Goal: Task Accomplishment & Management: Use online tool/utility

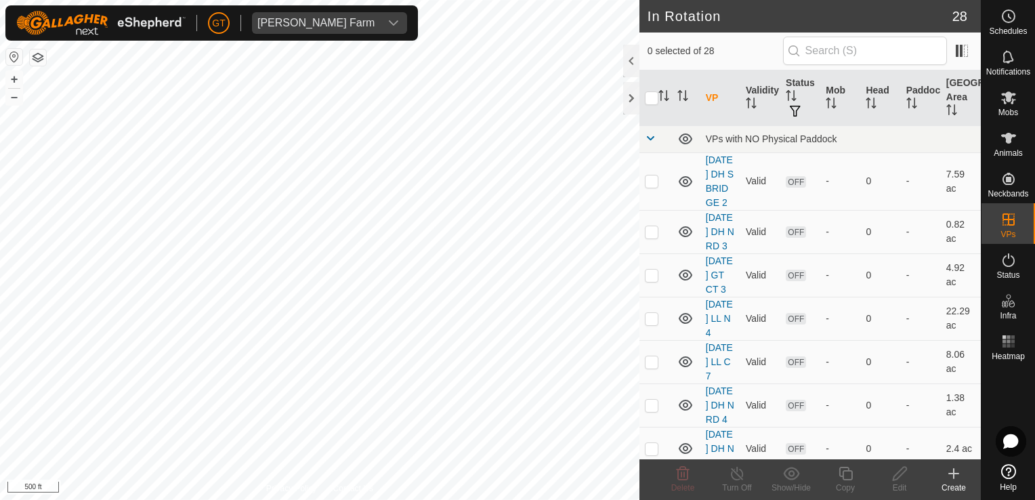
scroll to position [1220, 0]
click at [0, 140] on html "[PERSON_NAME] Farm Schedules Notifications Mobs Animals Neckbands VPs Status In…" at bounding box center [517, 250] width 1035 height 500
click at [461, 499] on html "[PERSON_NAME] Farm Schedules Notifications Mobs Animals Neckbands VPs Status In…" at bounding box center [517, 250] width 1035 height 500
checkbox input "true"
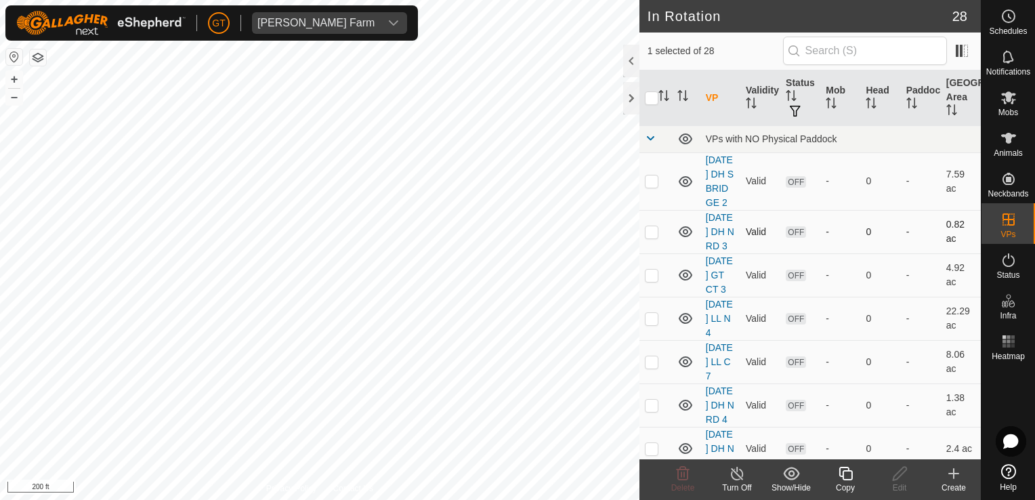
checkbox input "false"
click at [694, 470] on delete-svg-icon at bounding box center [683, 473] width 54 height 16
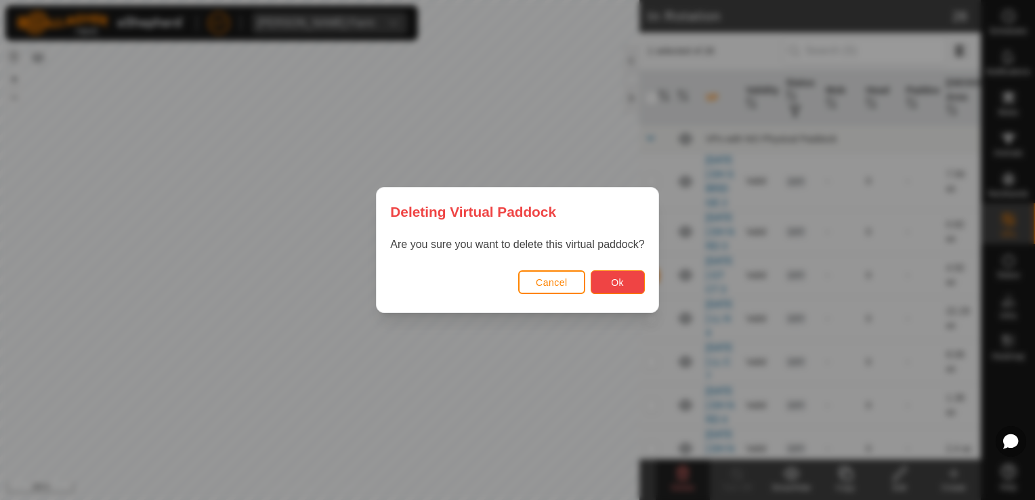
click at [623, 283] on button "Ok" at bounding box center [618, 282] width 54 height 24
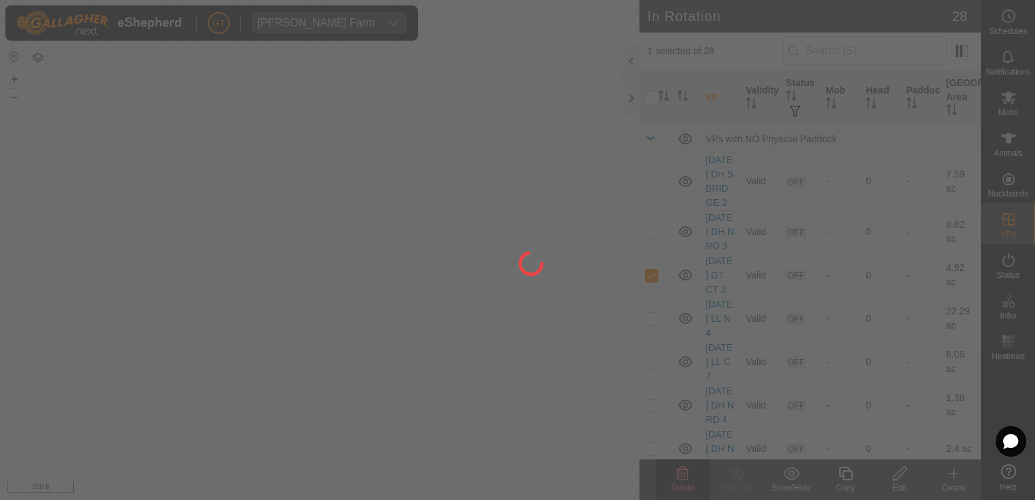
checkbox input "false"
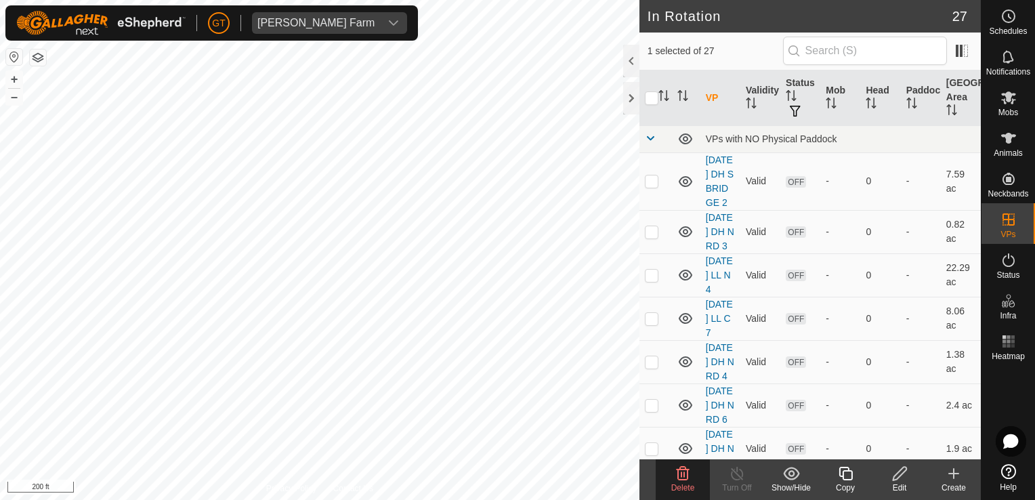
click at [677, 473] on icon at bounding box center [683, 473] width 16 height 16
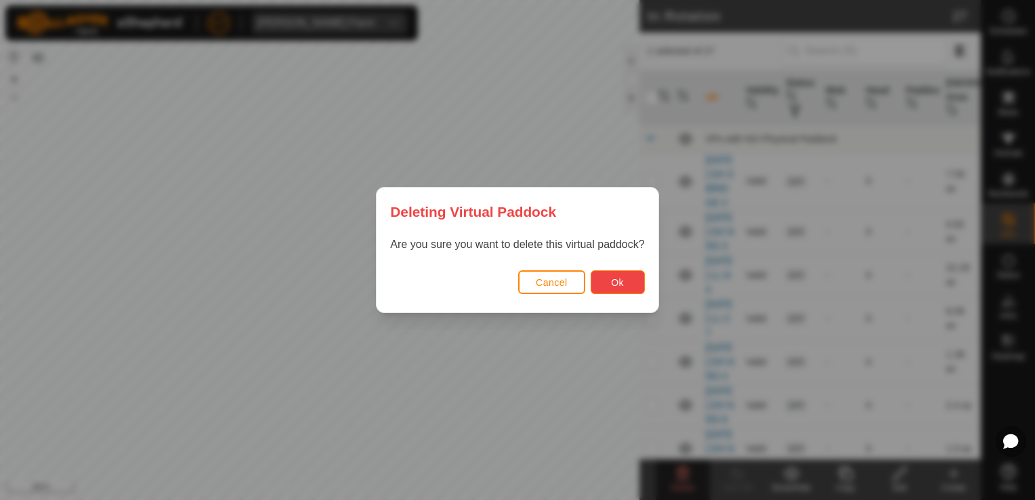
click at [615, 280] on span "Ok" at bounding box center [617, 282] width 13 height 11
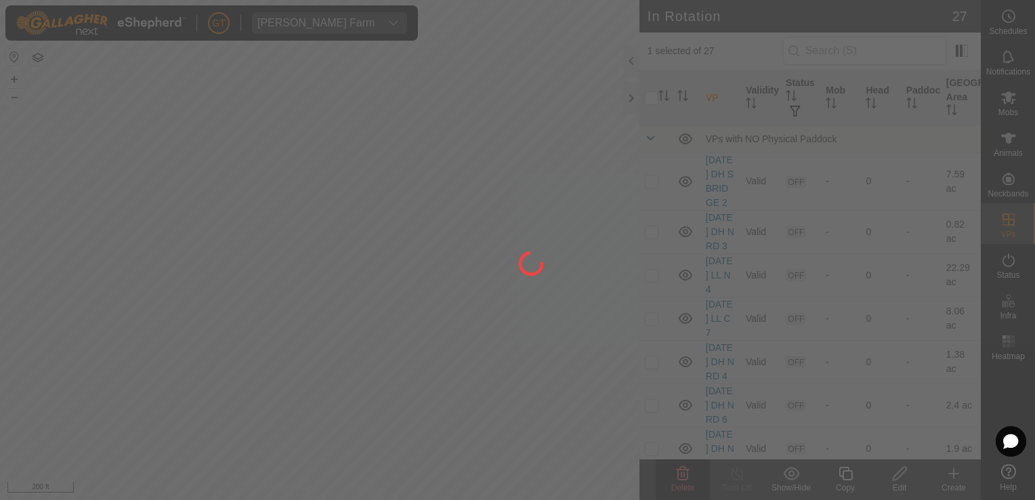
checkbox input "false"
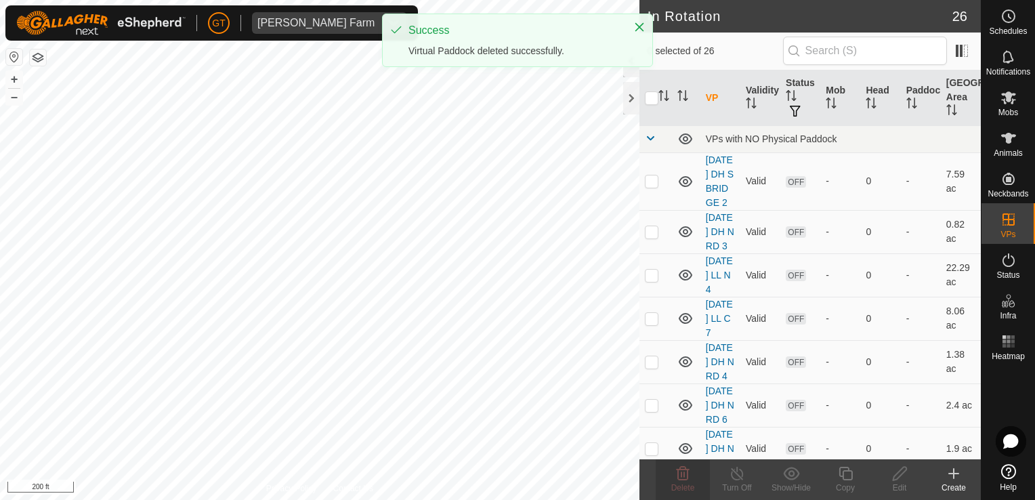
checkbox input "true"
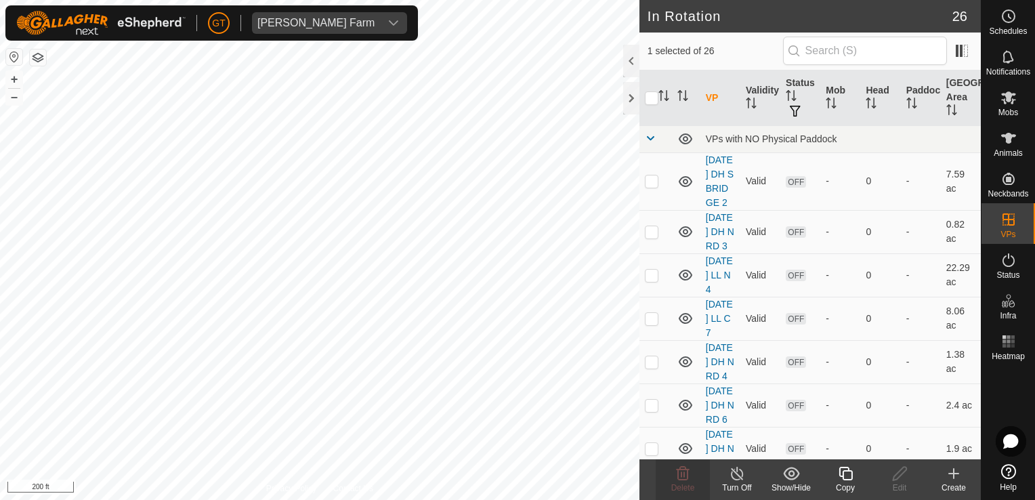
checkbox input "true"
checkbox input "false"
click at [678, 472] on icon at bounding box center [683, 474] width 13 height 14
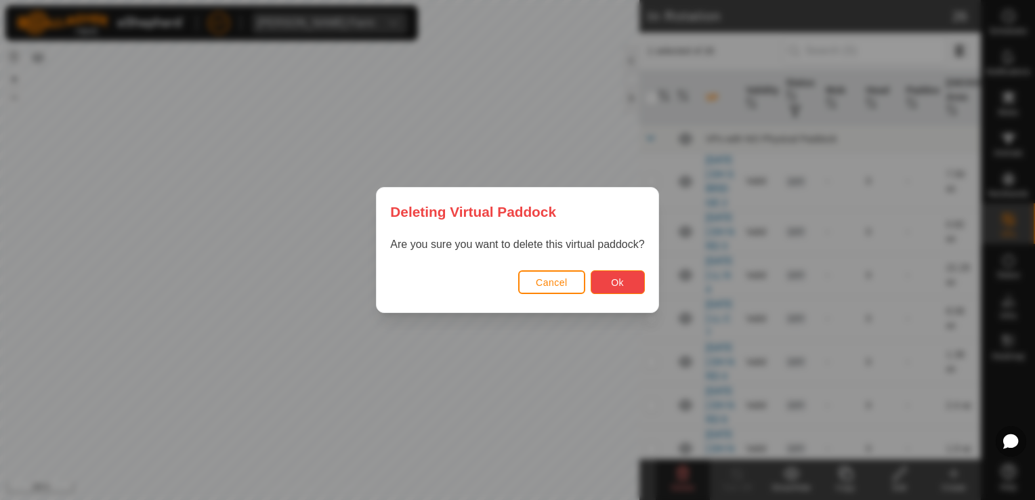
click at [610, 285] on button "Ok" at bounding box center [618, 282] width 54 height 24
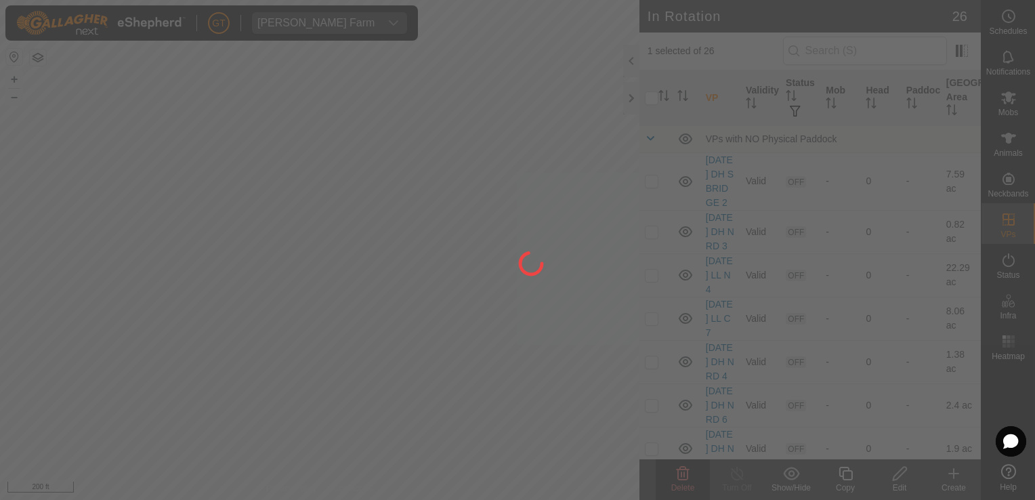
checkbox input "false"
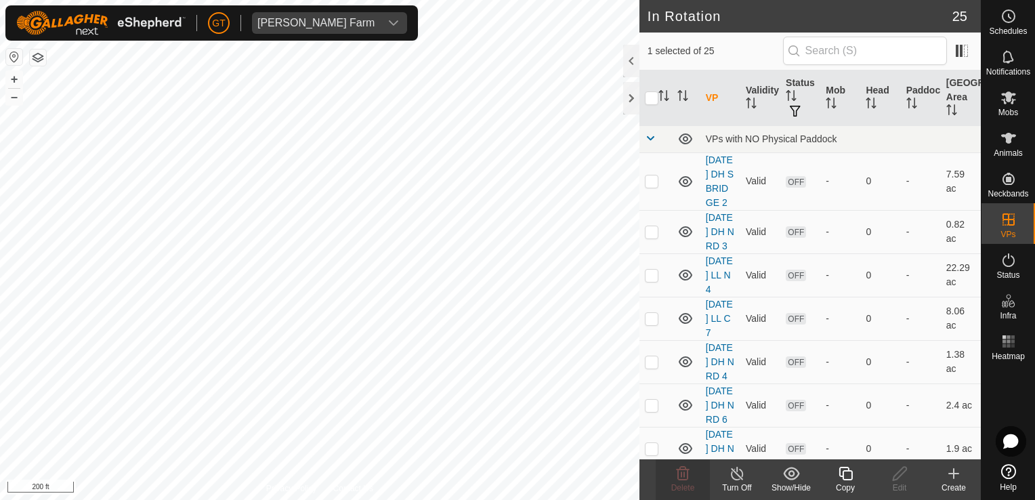
checkbox input "false"
click at [687, 466] on icon at bounding box center [683, 473] width 16 height 16
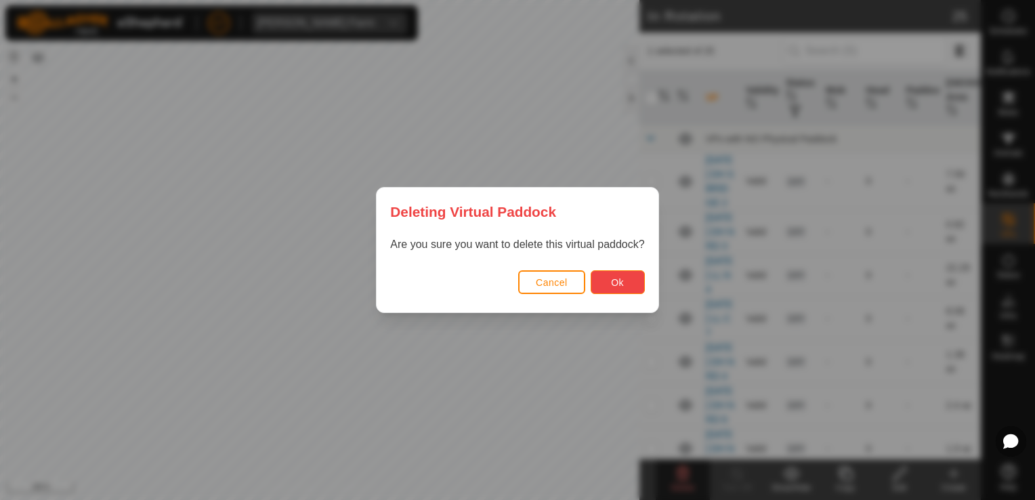
click at [609, 276] on button "Ok" at bounding box center [618, 282] width 54 height 24
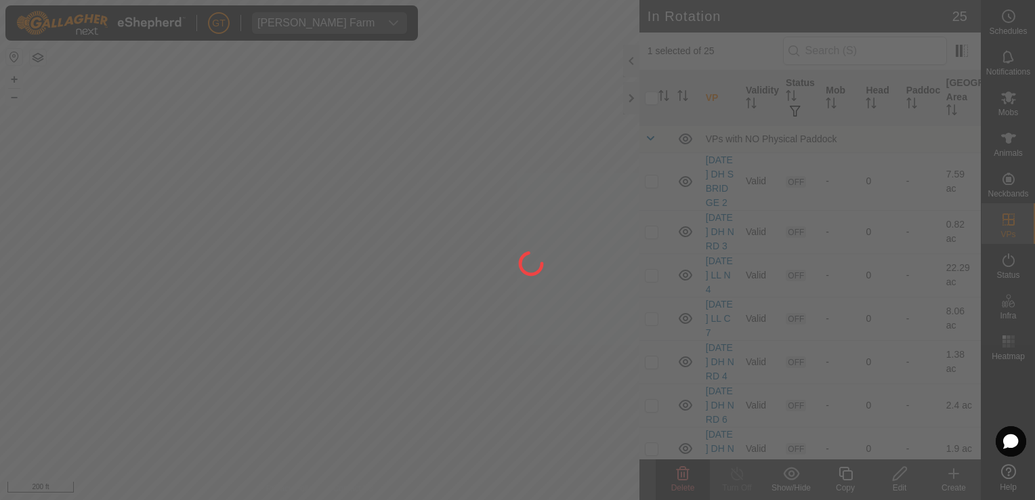
checkbox input "false"
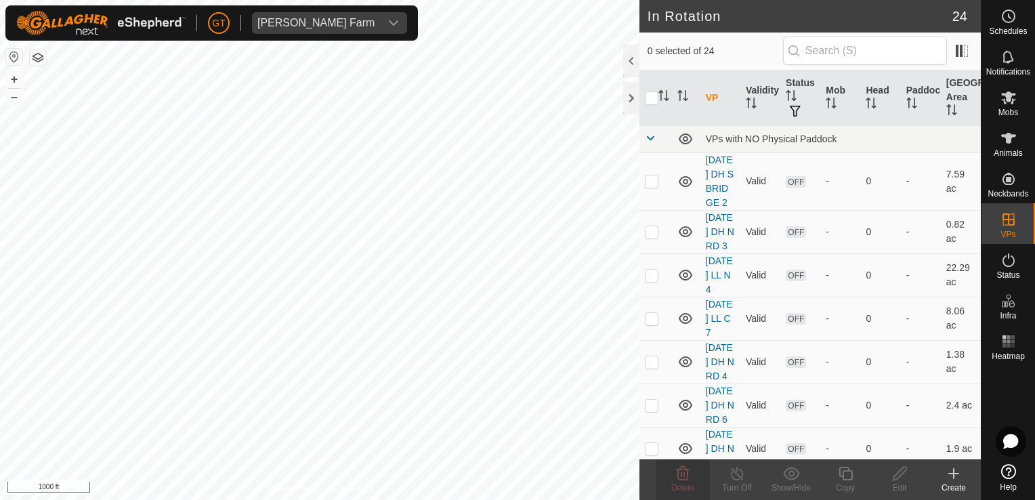
click at [390, 0] on html "[PERSON_NAME] Farm Schedules Notifications Mobs Animals Neckbands VPs Status In…" at bounding box center [517, 250] width 1035 height 500
checkbox input "true"
checkbox input "false"
click at [675, 472] on icon at bounding box center [683, 473] width 16 height 16
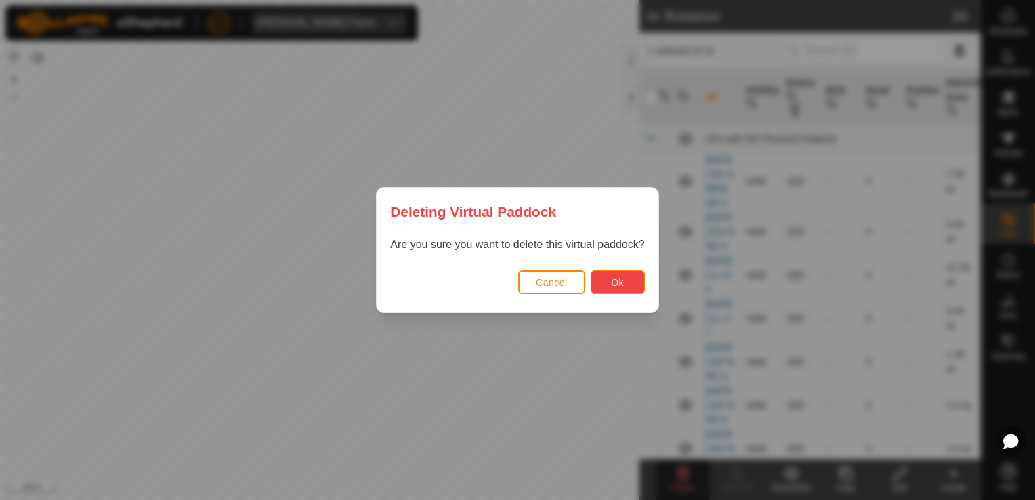
click at [610, 280] on button "Ok" at bounding box center [618, 282] width 54 height 24
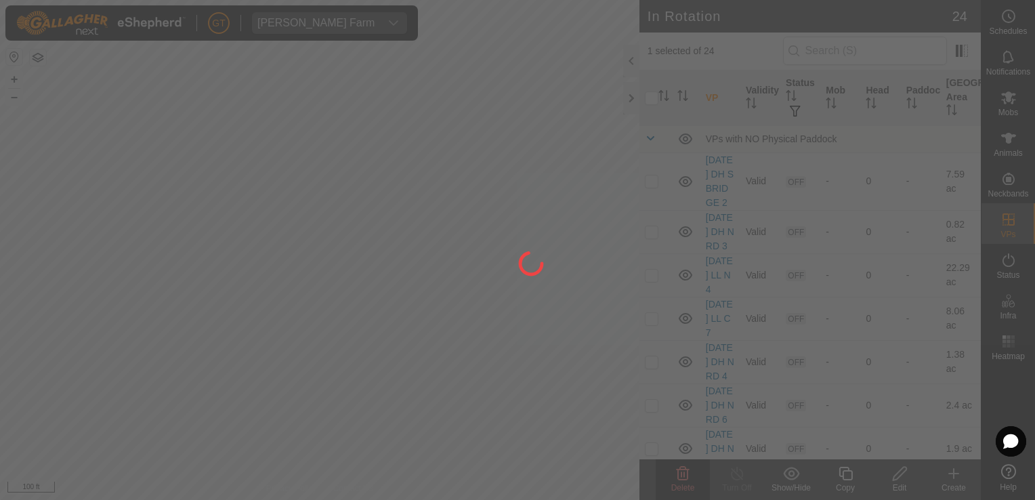
checkbox input "false"
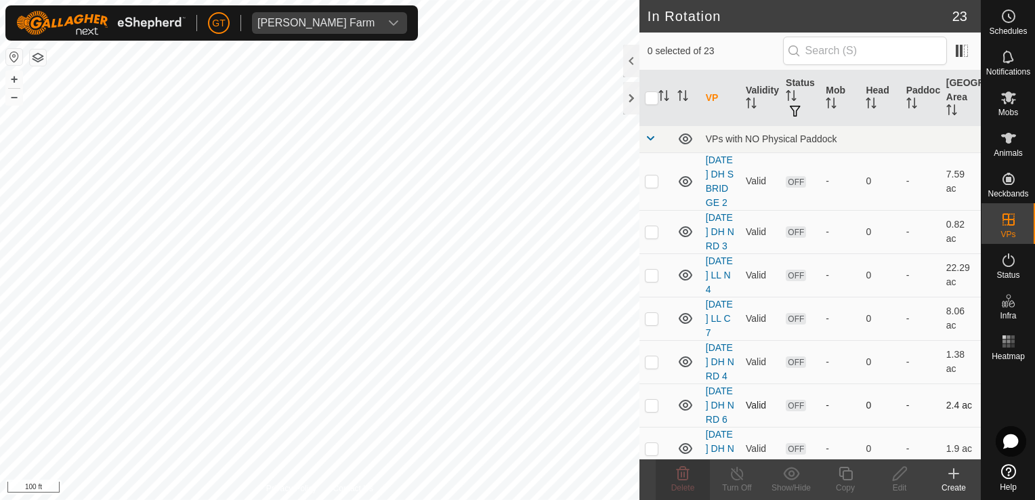
checkbox input "true"
click at [843, 473] on icon at bounding box center [846, 474] width 14 height 14
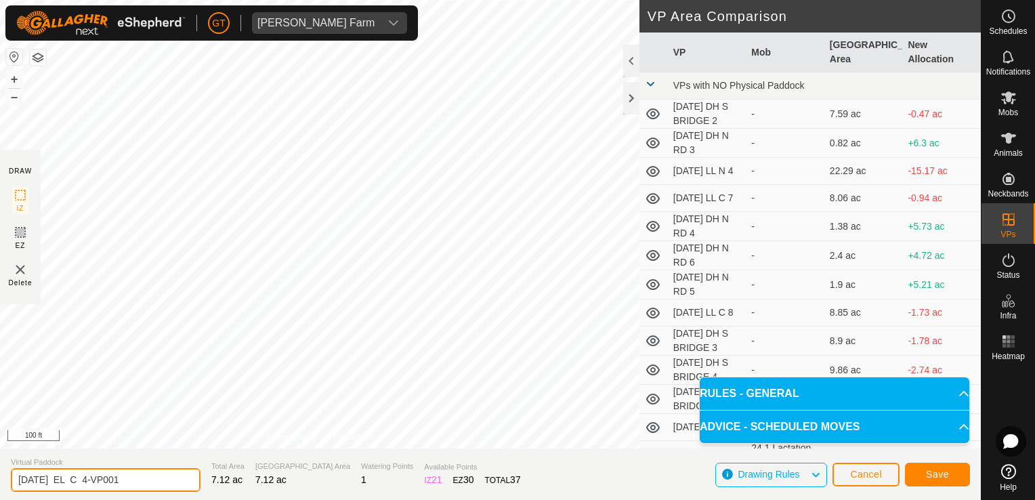
click at [152, 484] on input "[DATE] EL C 4-VP001" at bounding box center [106, 480] width 190 height 24
type input "[DATE] EL N 1"
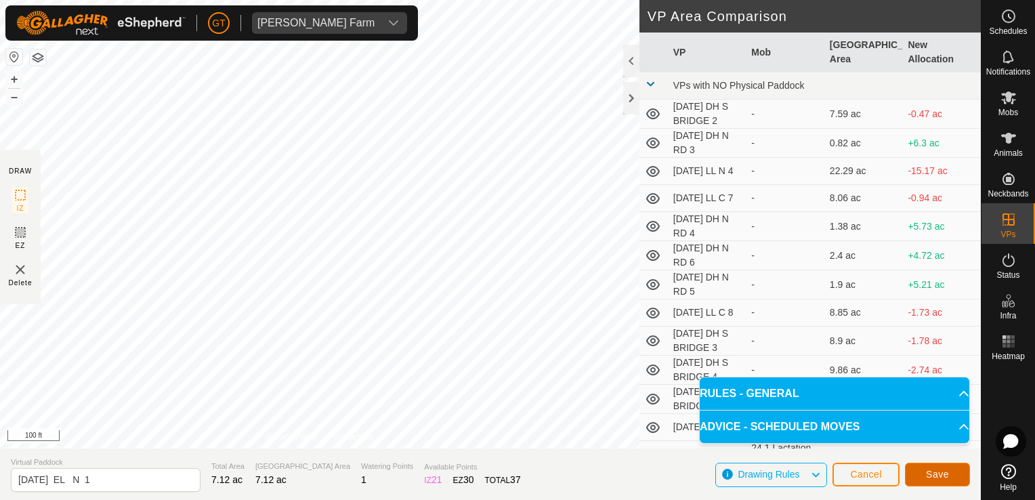
click at [932, 478] on span "Save" at bounding box center [937, 474] width 23 height 11
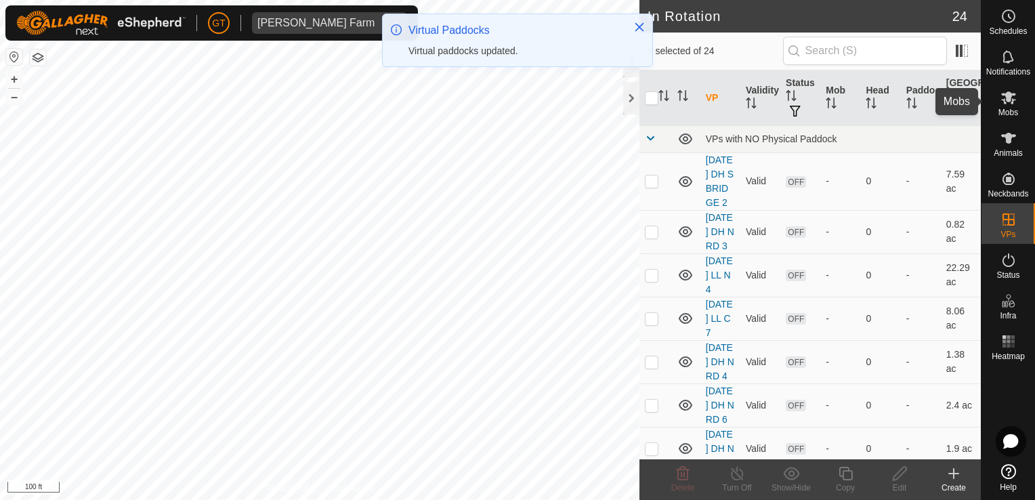
click at [1013, 96] on icon at bounding box center [1009, 97] width 16 height 16
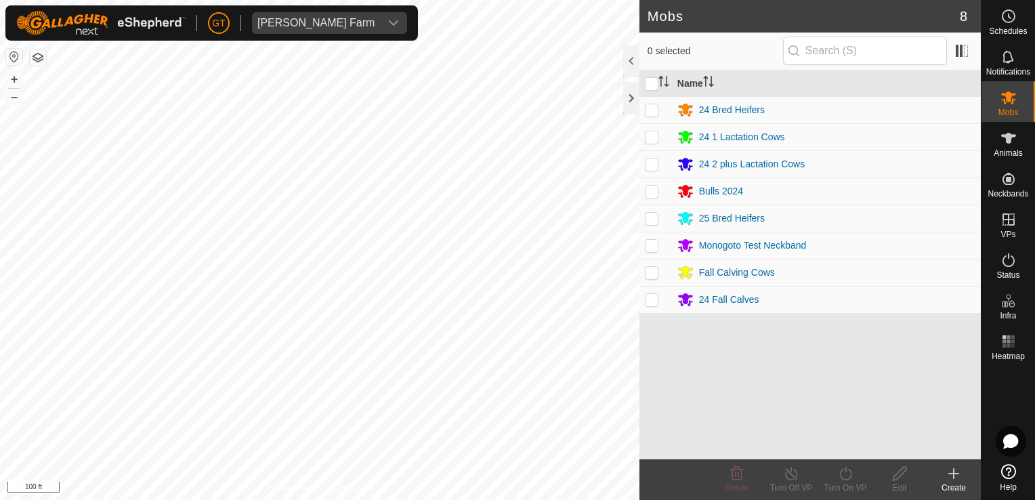
click at [651, 115] on td at bounding box center [656, 109] width 33 height 27
checkbox input "true"
click at [844, 470] on icon at bounding box center [845, 473] width 17 height 16
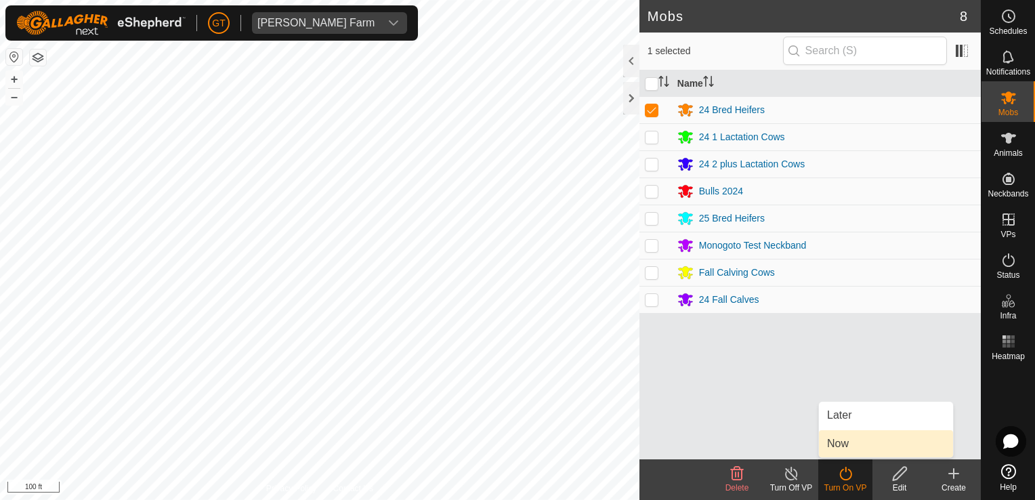
click at [858, 449] on link "Now" at bounding box center [886, 443] width 134 height 27
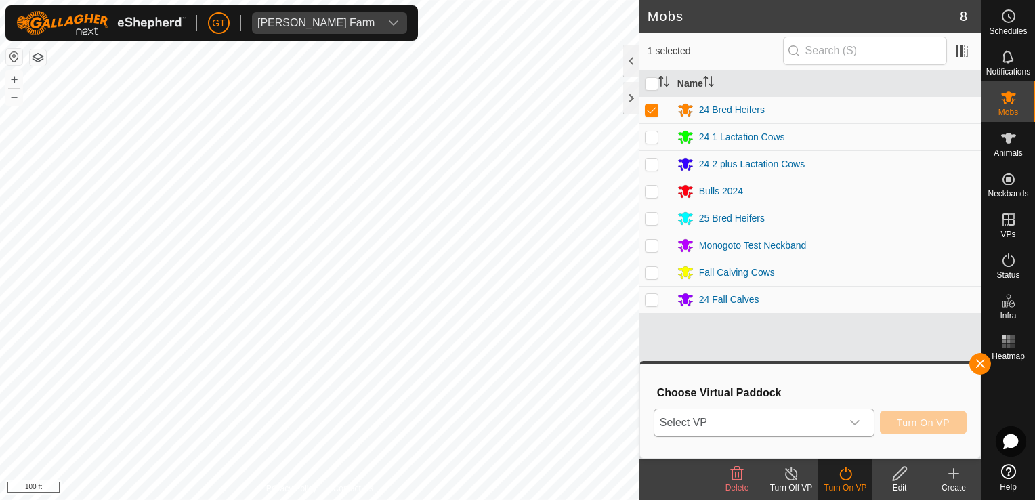
click at [860, 421] on icon "dropdown trigger" at bounding box center [854, 422] width 9 height 5
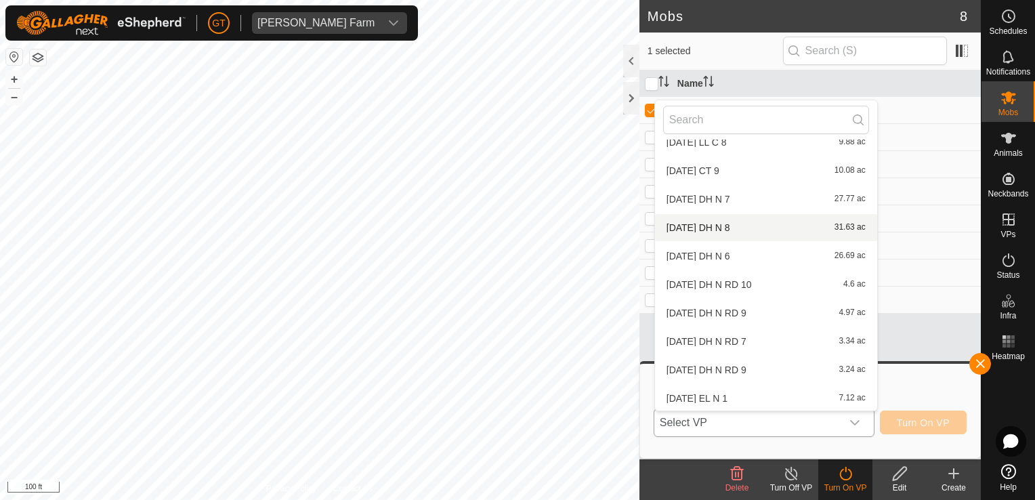
scroll to position [442, 0]
click at [758, 369] on li "[DATE] EL N 1 7.12 ac" at bounding box center [766, 368] width 222 height 27
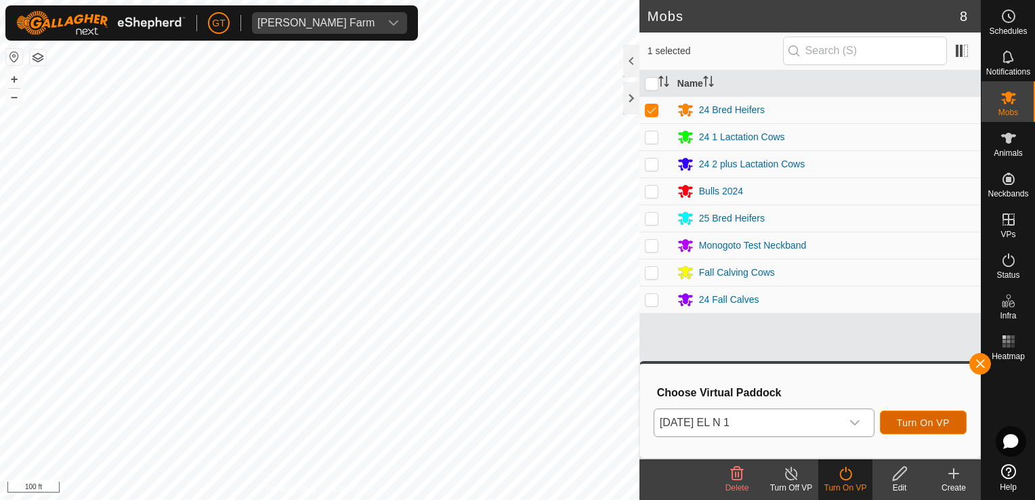
click at [898, 421] on button "Turn On VP" at bounding box center [923, 423] width 87 height 24
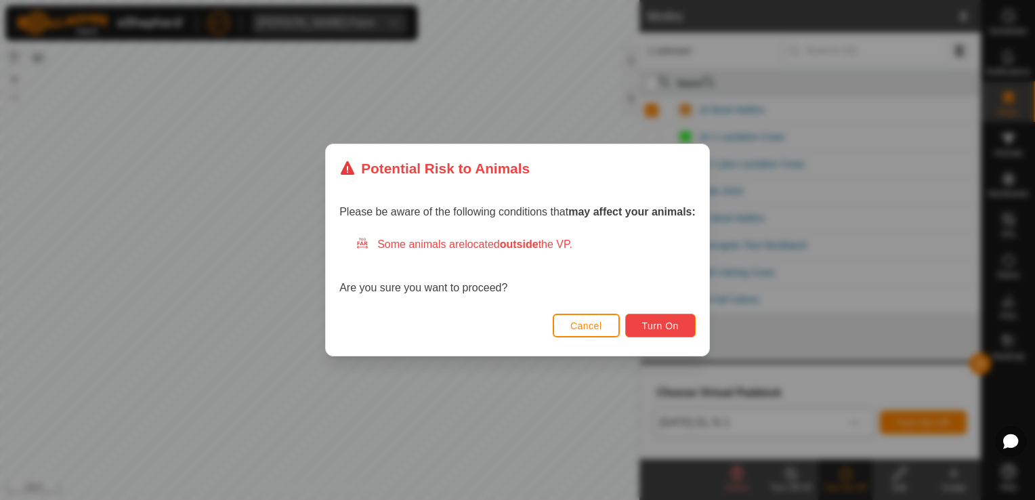
click at [670, 325] on span "Turn On" at bounding box center [660, 325] width 37 height 11
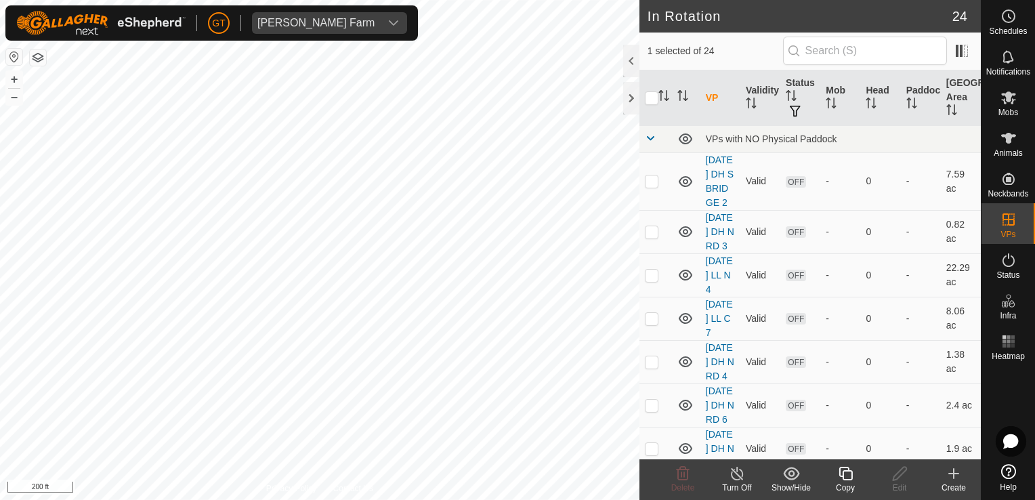
checkbox input "true"
checkbox input "false"
checkbox input "true"
drag, startPoint x: 653, startPoint y: 254, endPoint x: 279, endPoint y: 535, distance: 467.5
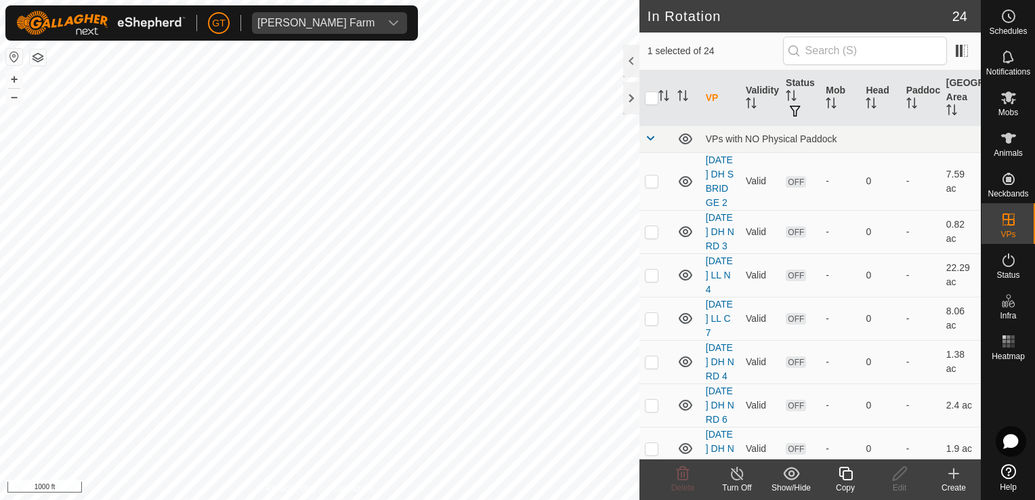
click at [279, 499] on html "[PERSON_NAME] Farm Schedules Notifications Mobs Animals Neckbands VPs Status In…" at bounding box center [517, 250] width 1035 height 500
click at [413, 499] on html "[PERSON_NAME] Farm Schedules Notifications Mobs Animals Neckbands VPs Status In…" at bounding box center [517, 250] width 1035 height 500
